Goal: Find specific page/section

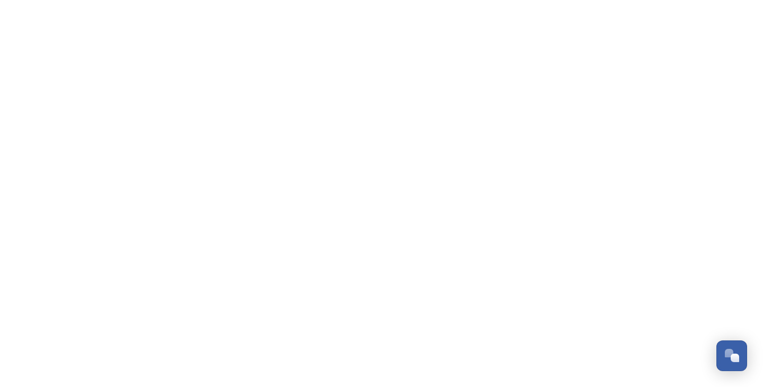
scroll to position [985, 0]
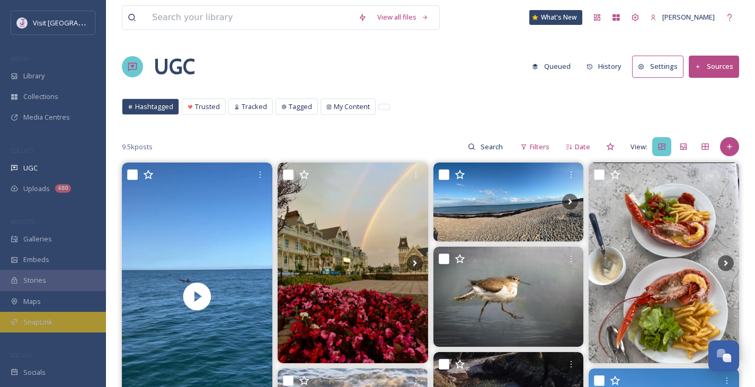
click at [66, 320] on div "SnapLink" at bounding box center [53, 322] width 106 height 21
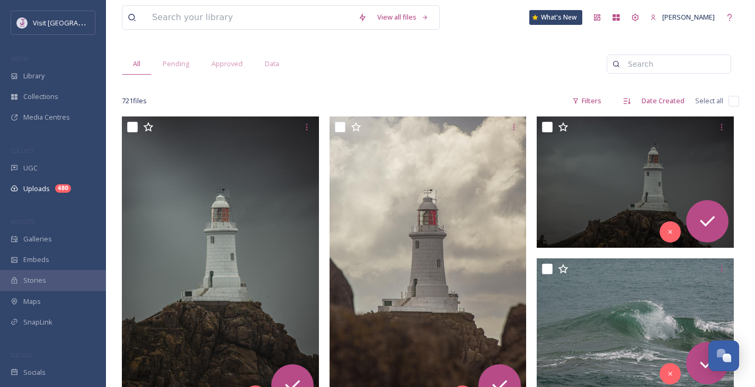
scroll to position [100, 0]
